Goal: Information Seeking & Learning: Learn about a topic

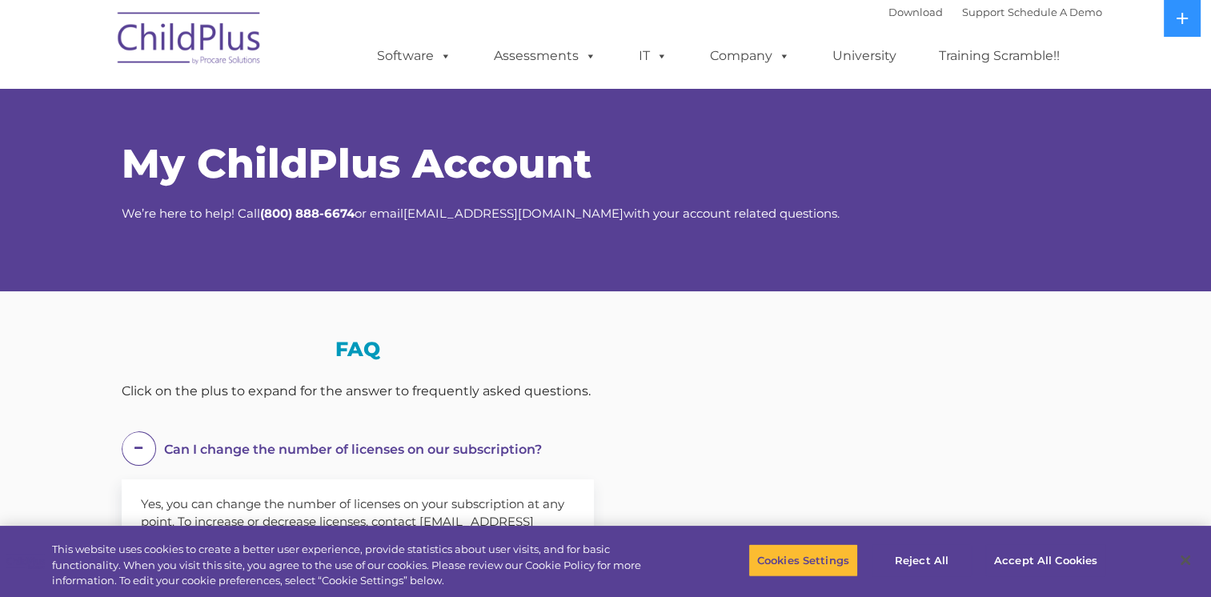
select select "MEDIUM"
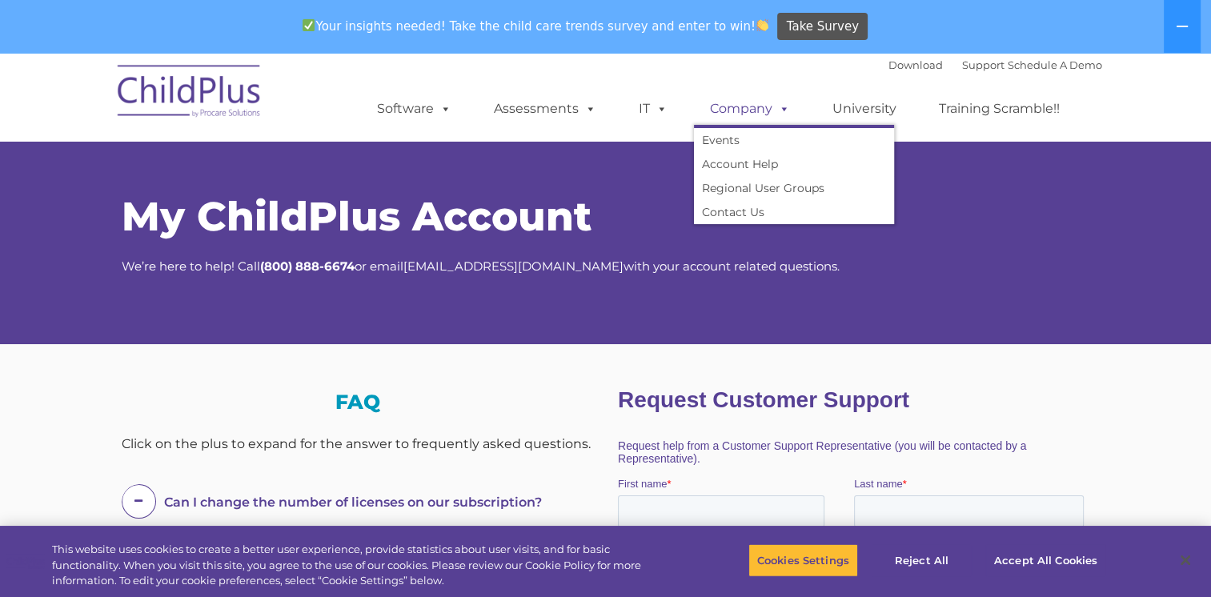
click at [744, 108] on link "Company" at bounding box center [750, 109] width 112 height 32
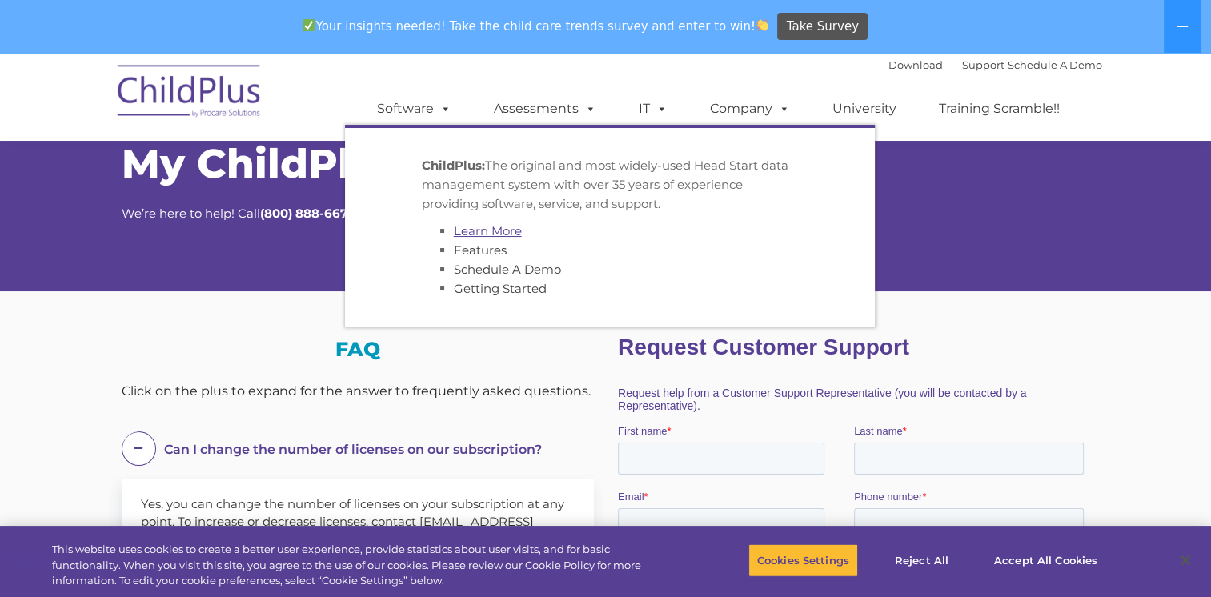
click at [475, 226] on link "Learn More" at bounding box center [488, 230] width 68 height 15
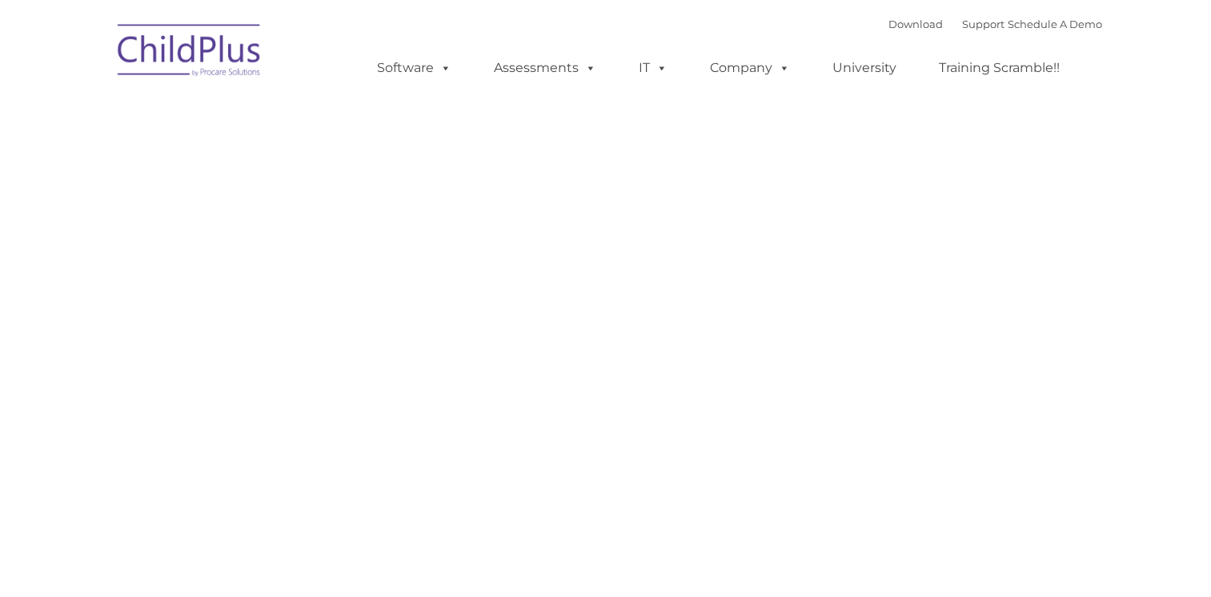
type input ""
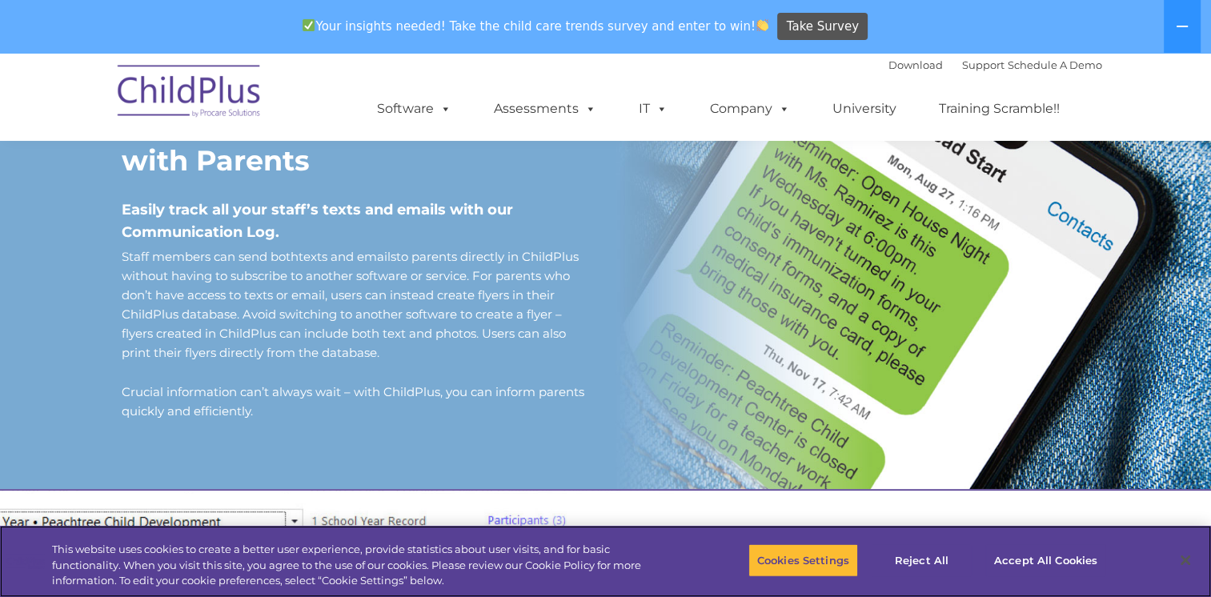
scroll to position [1318, 0]
